Goal: Transaction & Acquisition: Subscribe to service/newsletter

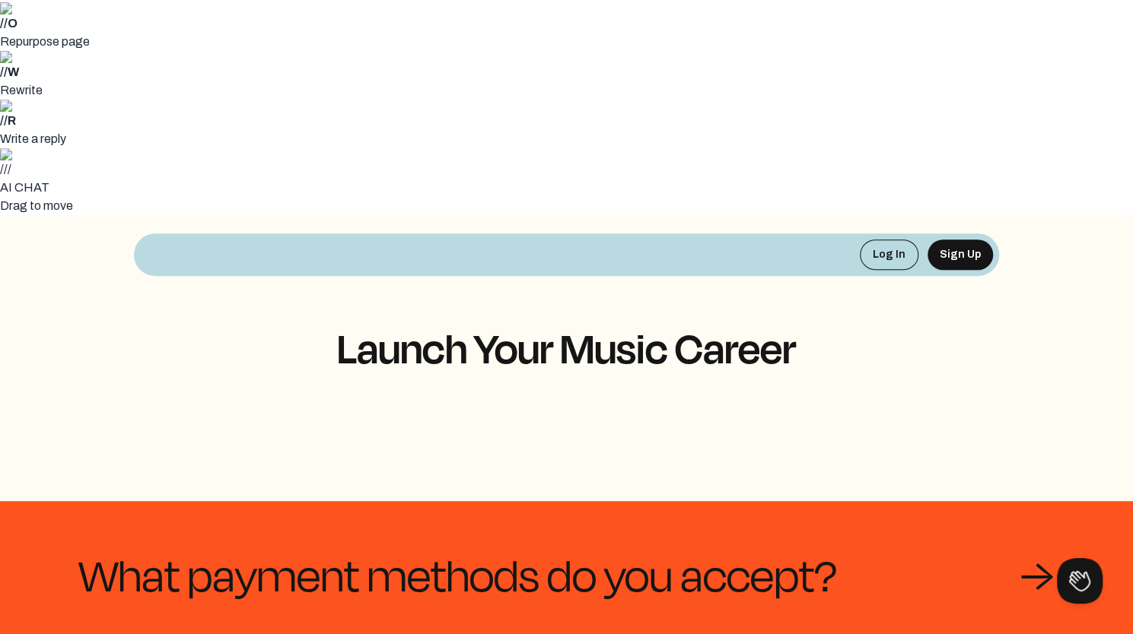
scroll to position [456, 0]
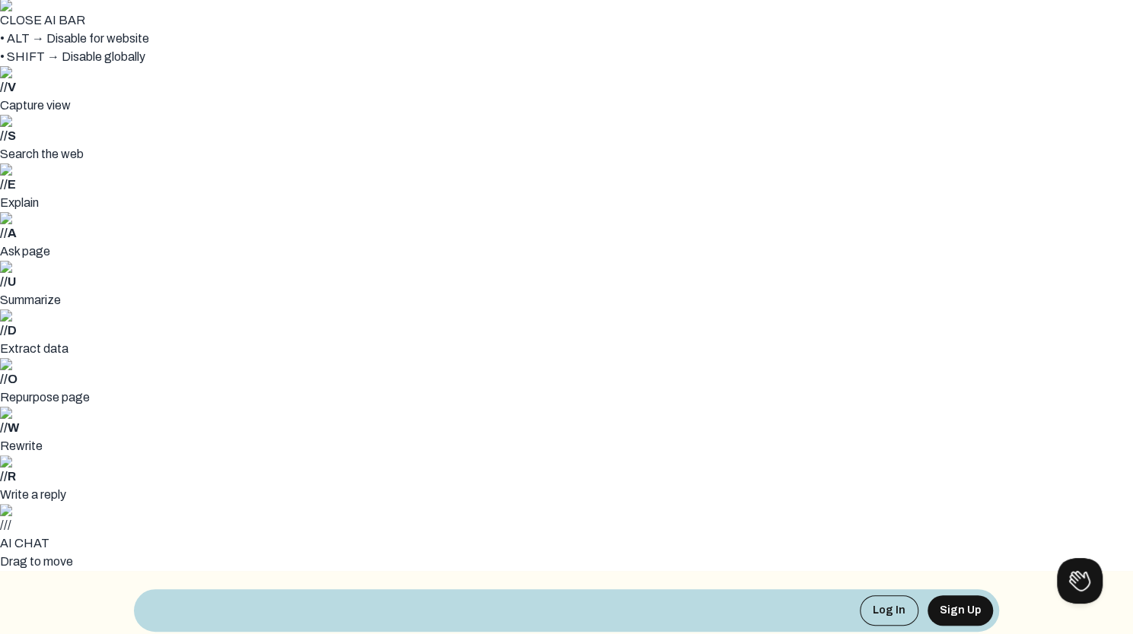
scroll to position [0, 0]
click at [958, 596] on button "Sign Up" at bounding box center [959, 611] width 65 height 30
